Goal: Navigation & Orientation: Understand site structure

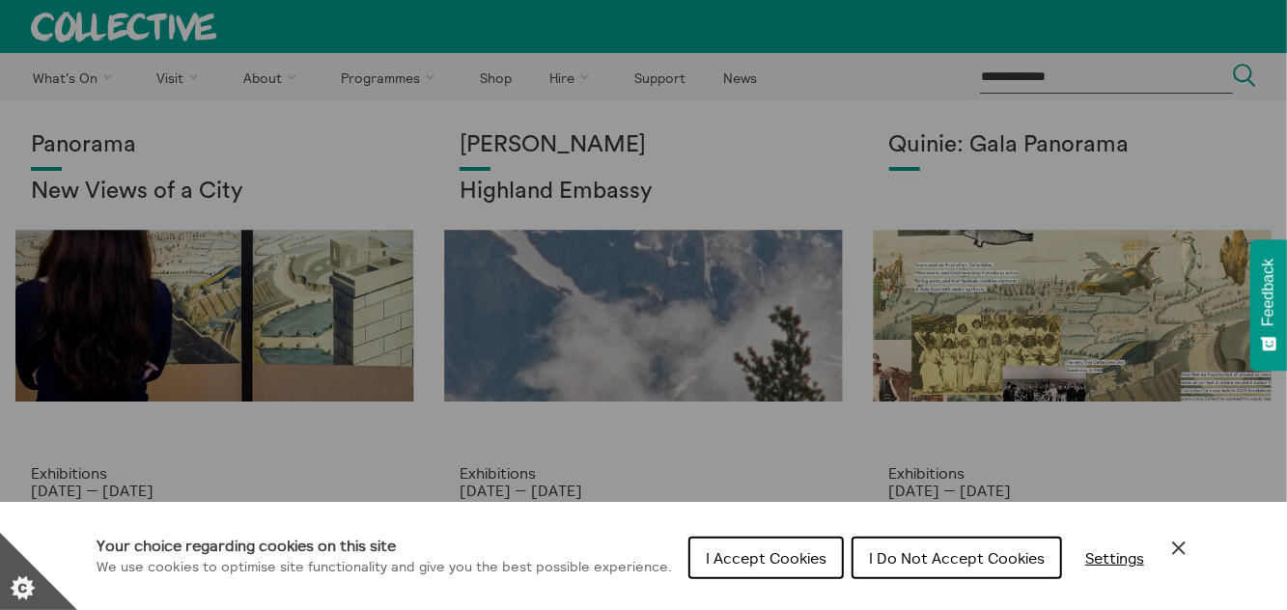
click at [1003, 564] on span "I Do Not Accept Cookies" at bounding box center [957, 557] width 176 height 19
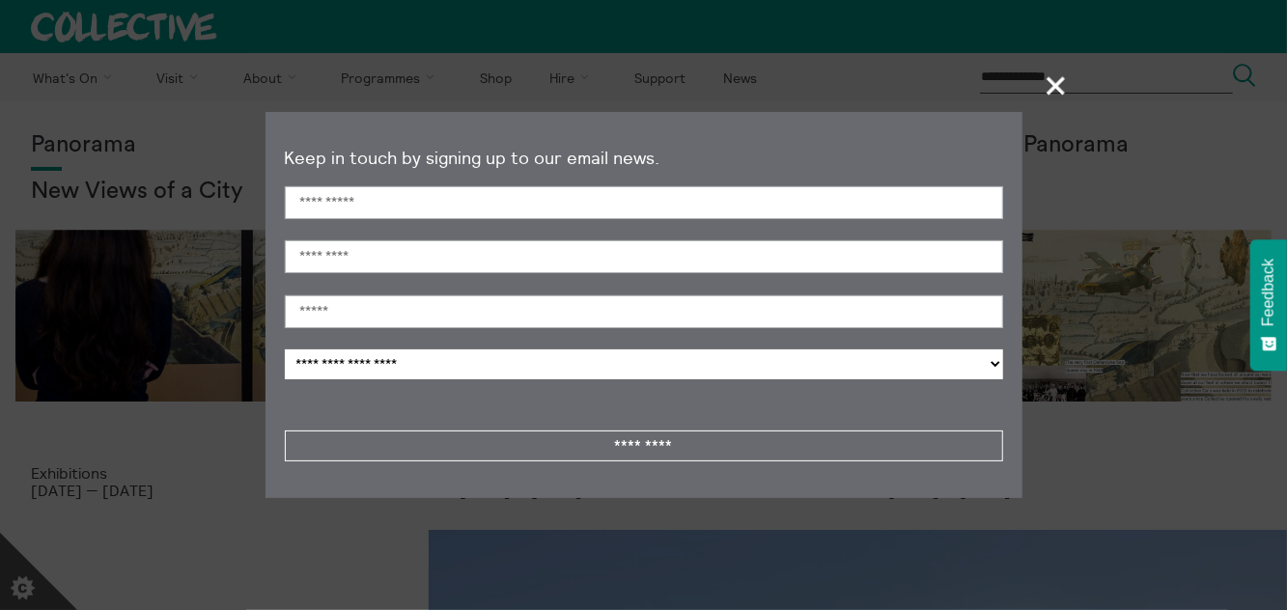
click at [1061, 74] on span "+" at bounding box center [1056, 85] width 57 height 57
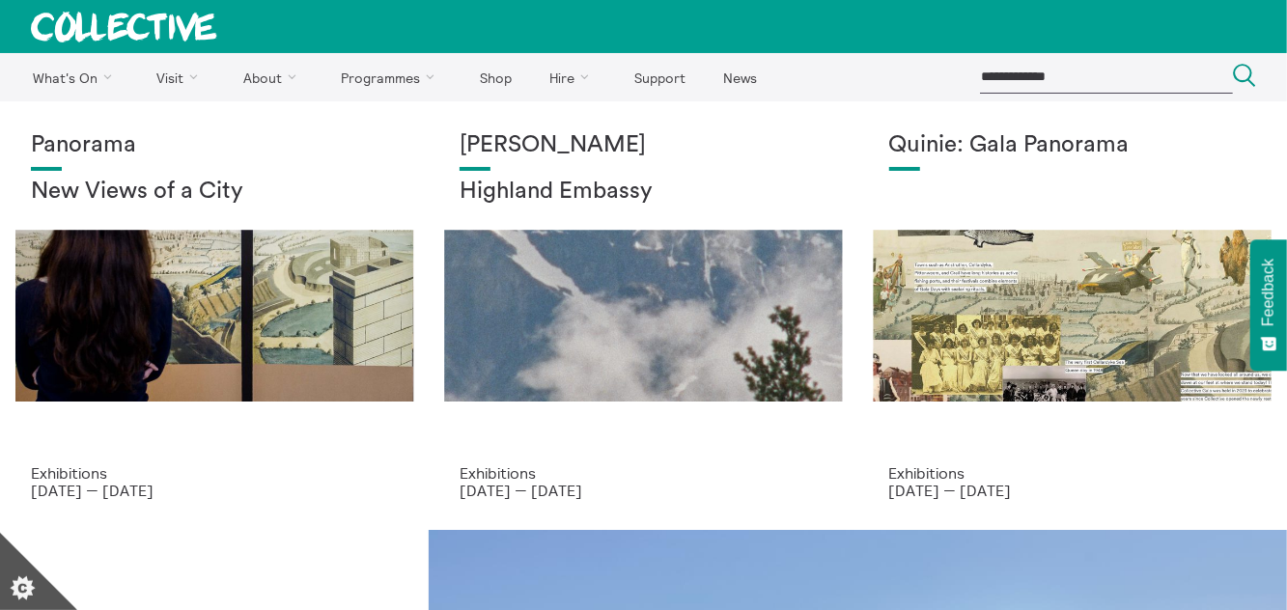
click at [188, 76] on link "Visit" at bounding box center [181, 77] width 83 height 48
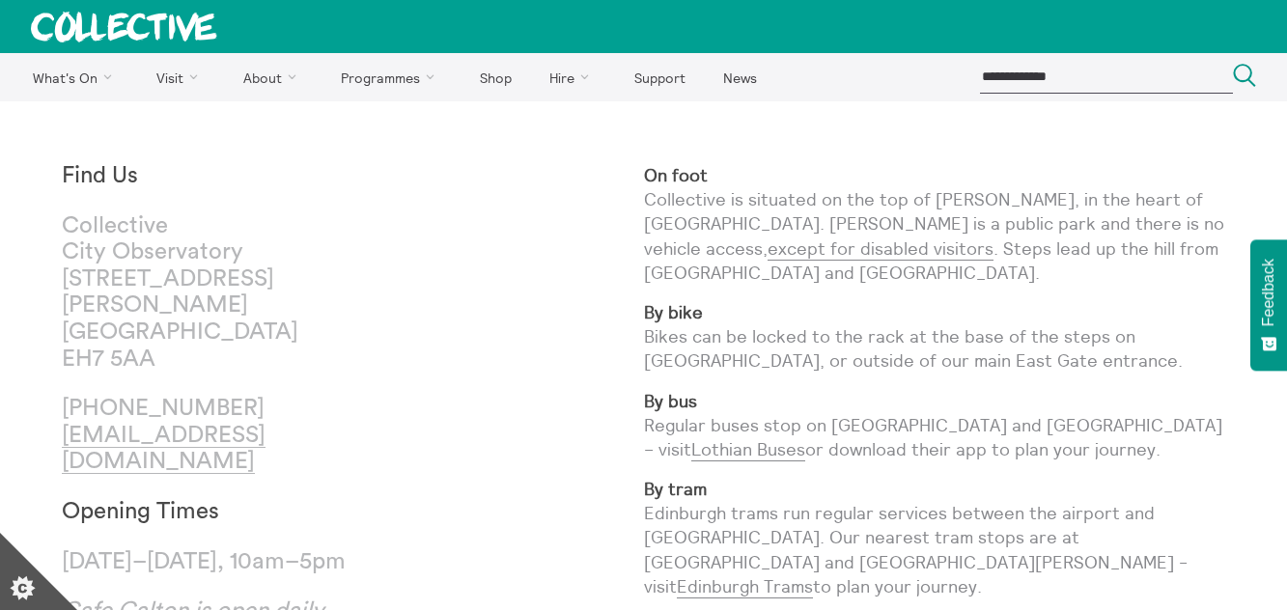
click at [204, 86] on link "Visit" at bounding box center [181, 77] width 83 height 48
click at [90, 72] on link "What's On" at bounding box center [75, 77] width 121 height 48
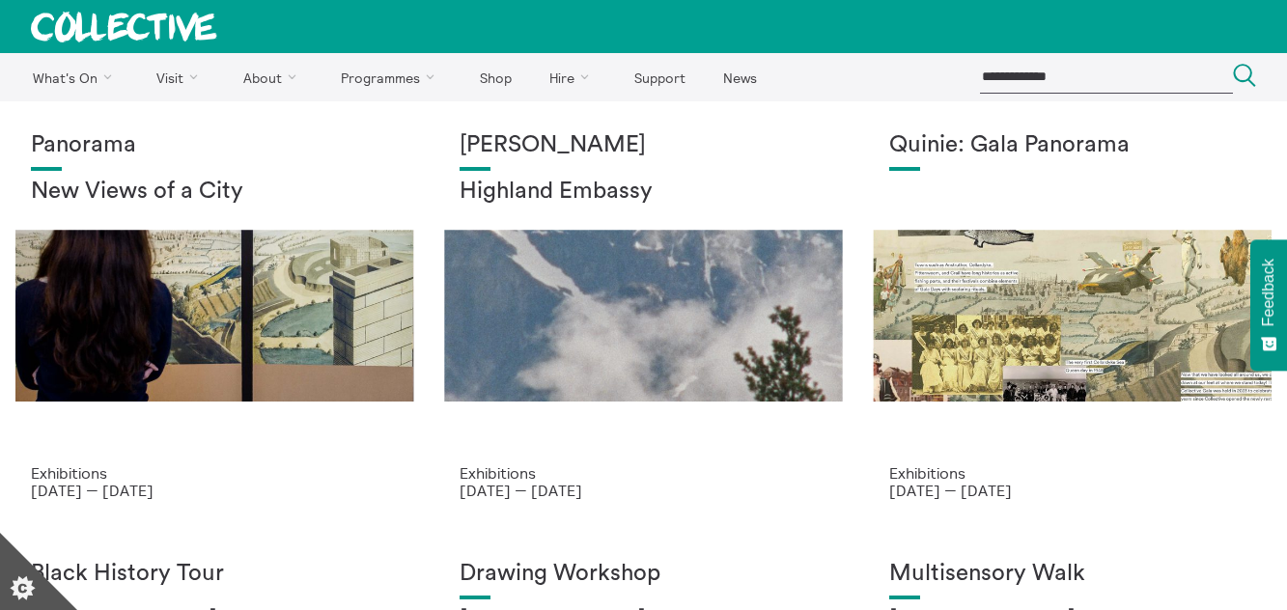
click at [276, 69] on link "About" at bounding box center [273, 77] width 95 height 48
click at [288, 71] on link "About" at bounding box center [273, 77] width 95 height 48
